Goal: Transaction & Acquisition: Subscribe to service/newsletter

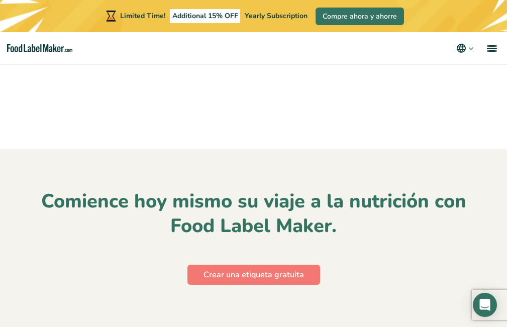
scroll to position [4187, 0]
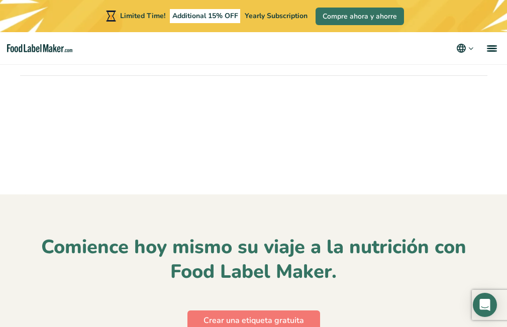
drag, startPoint x: 514, startPoint y: 190, endPoint x: 514, endPoint y: 161, distance: 28.6
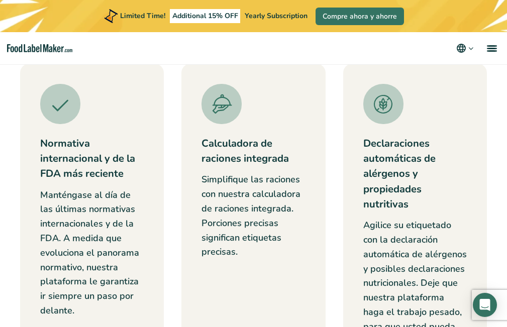
scroll to position [201, 0]
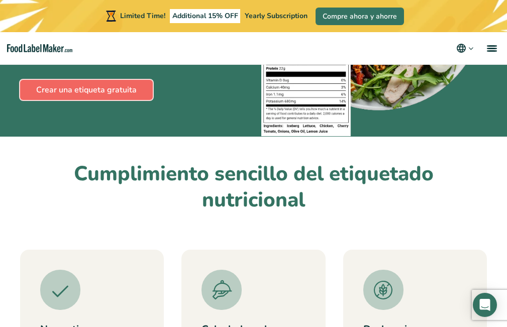
click at [121, 89] on link "Crear una etiqueta gratuita" at bounding box center [86, 90] width 133 height 20
